Goal: Information Seeking & Learning: Understand process/instructions

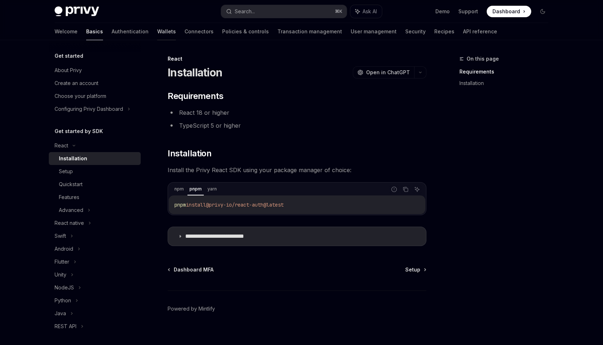
click at [157, 30] on link "Wallets" at bounding box center [166, 31] width 19 height 17
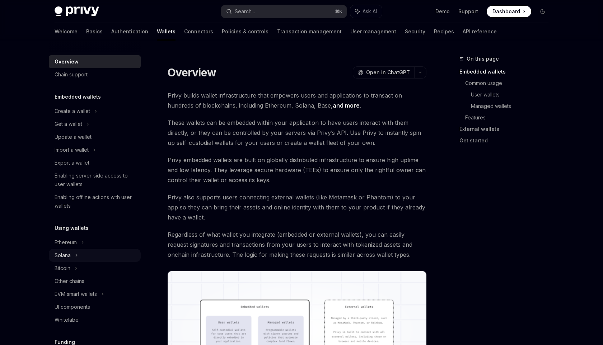
click at [72, 260] on div "Solana" at bounding box center [95, 255] width 92 height 13
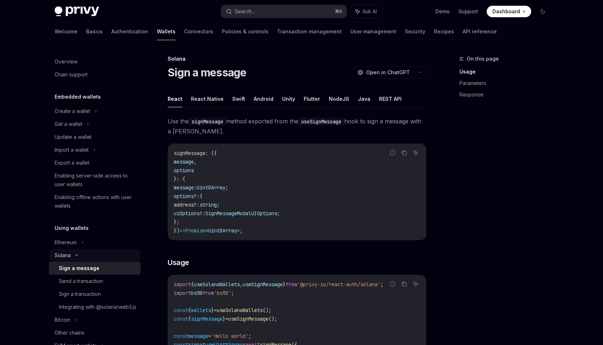
scroll to position [5, 0]
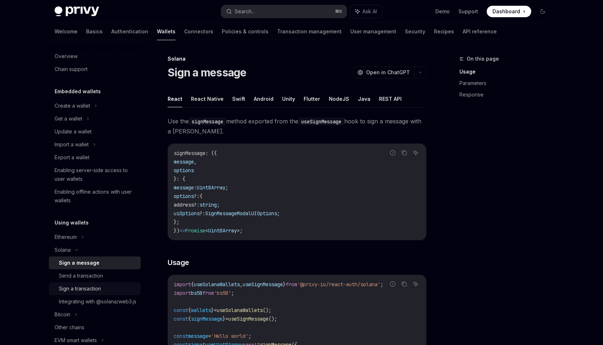
click at [81, 285] on div "Sign a transaction" at bounding box center [80, 289] width 42 height 9
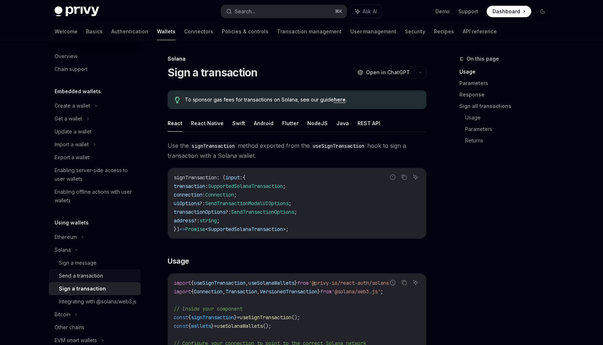
click at [82, 277] on div "Send a transaction" at bounding box center [81, 276] width 44 height 9
type textarea "*"
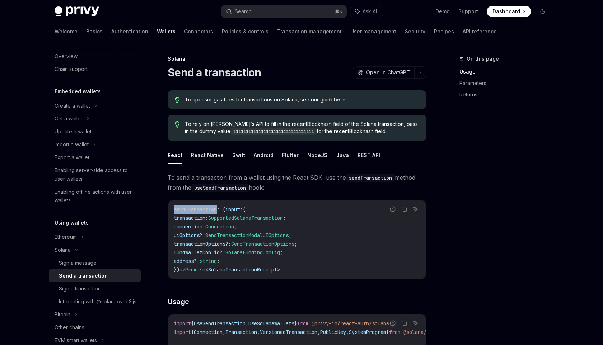
drag, startPoint x: 220, startPoint y: 210, endPoint x: 174, endPoint y: 208, distance: 45.6
click at [174, 208] on span "sendTransaction : ( input : {" at bounding box center [210, 209] width 72 height 6
copy span "sendTransaction"
click at [421, 72] on icon "button" at bounding box center [420, 72] width 9 height 3
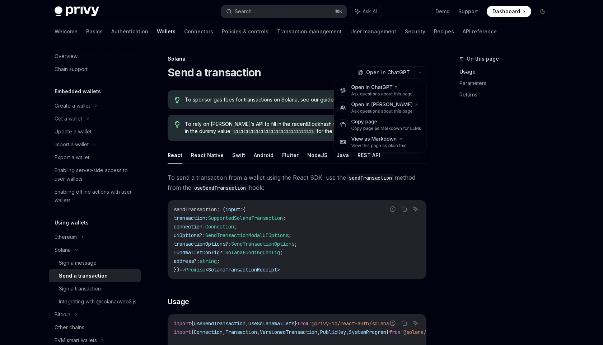
click at [342, 63] on div "Solana Send a transaction OpenAI Open in ChatGPT" at bounding box center [297, 67] width 259 height 24
click at [423, 70] on button "button" at bounding box center [420, 72] width 12 height 12
click at [326, 61] on div "Solana" at bounding box center [297, 58] width 259 height 7
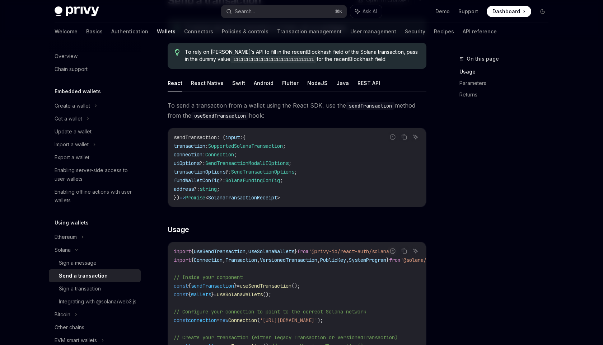
scroll to position [76, 0]
